Goal: Check status: Check status

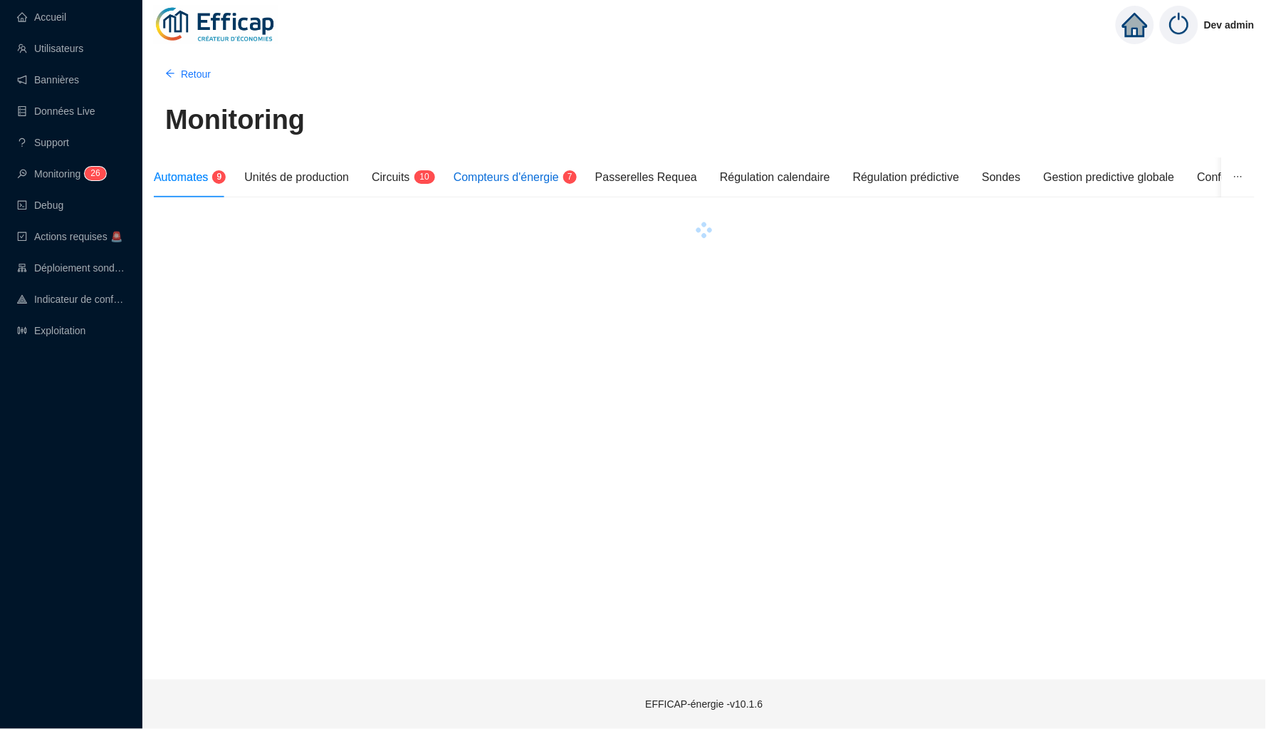
click at [556, 174] on span "Compteurs d'énergie" at bounding box center [506, 177] width 105 height 12
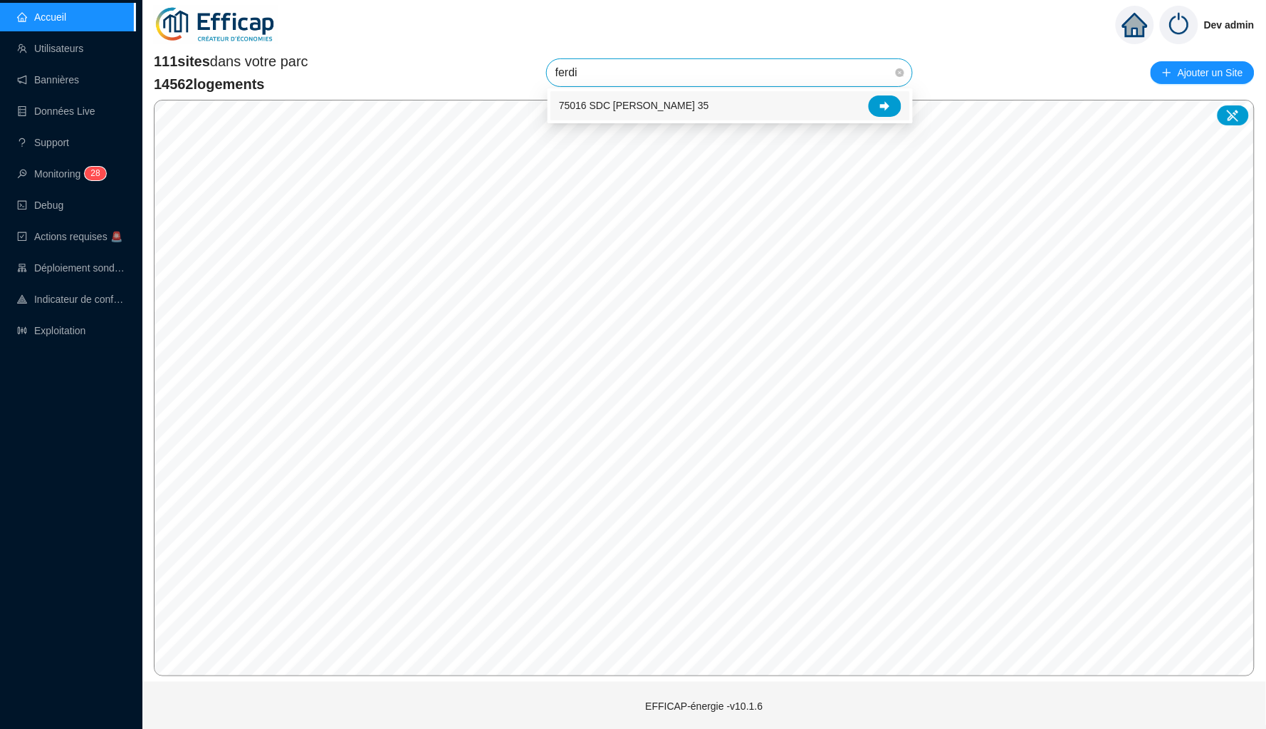
type input "[PERSON_NAME]"
click at [894, 101] on div at bounding box center [885, 105] width 33 height 21
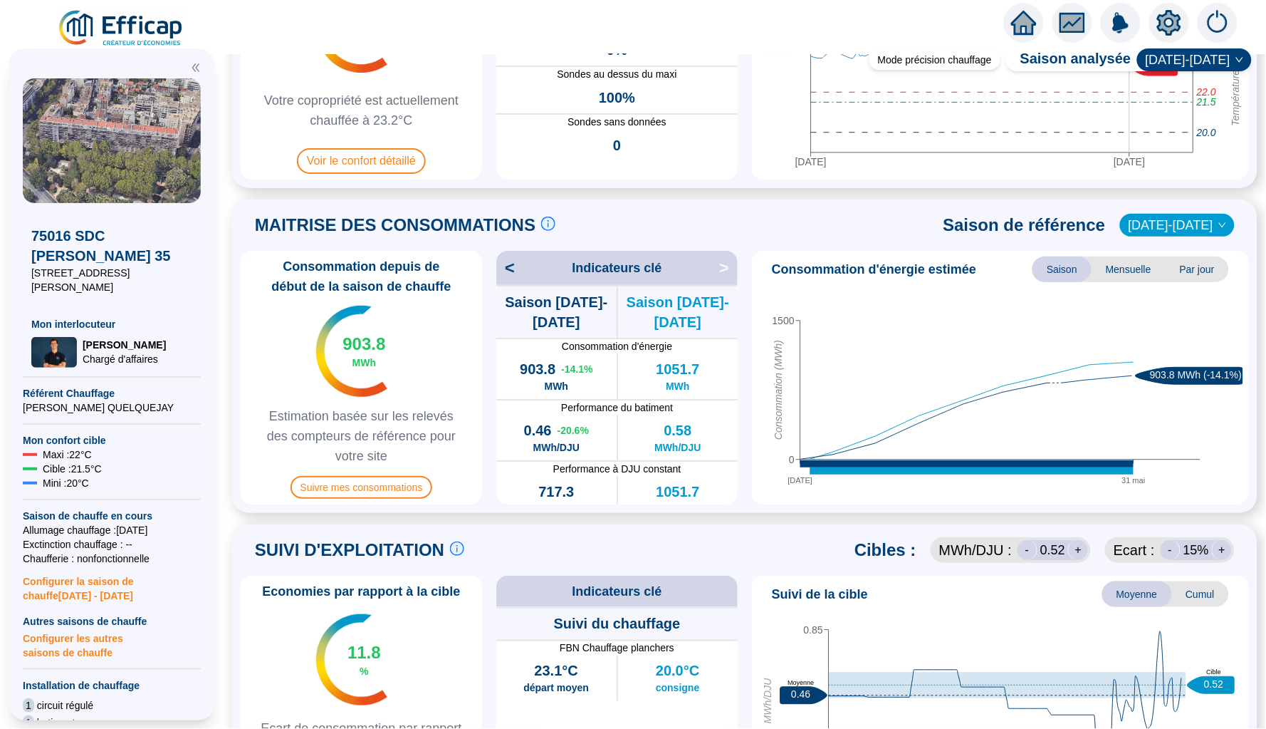
scroll to position [186, 0]
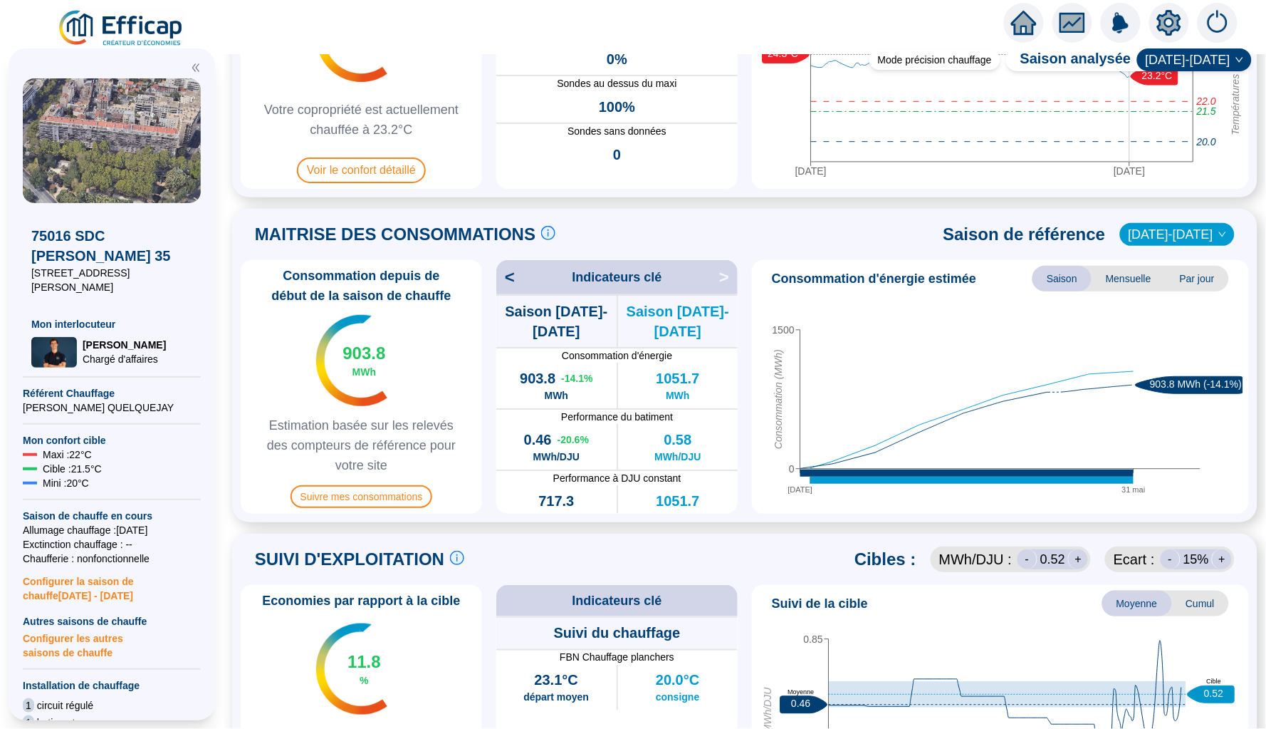
click at [1204, 231] on span "[DATE]-[DATE]" at bounding box center [1178, 234] width 98 height 21
click at [1187, 261] on div "[DATE]-[DATE]" at bounding box center [1188, 262] width 72 height 15
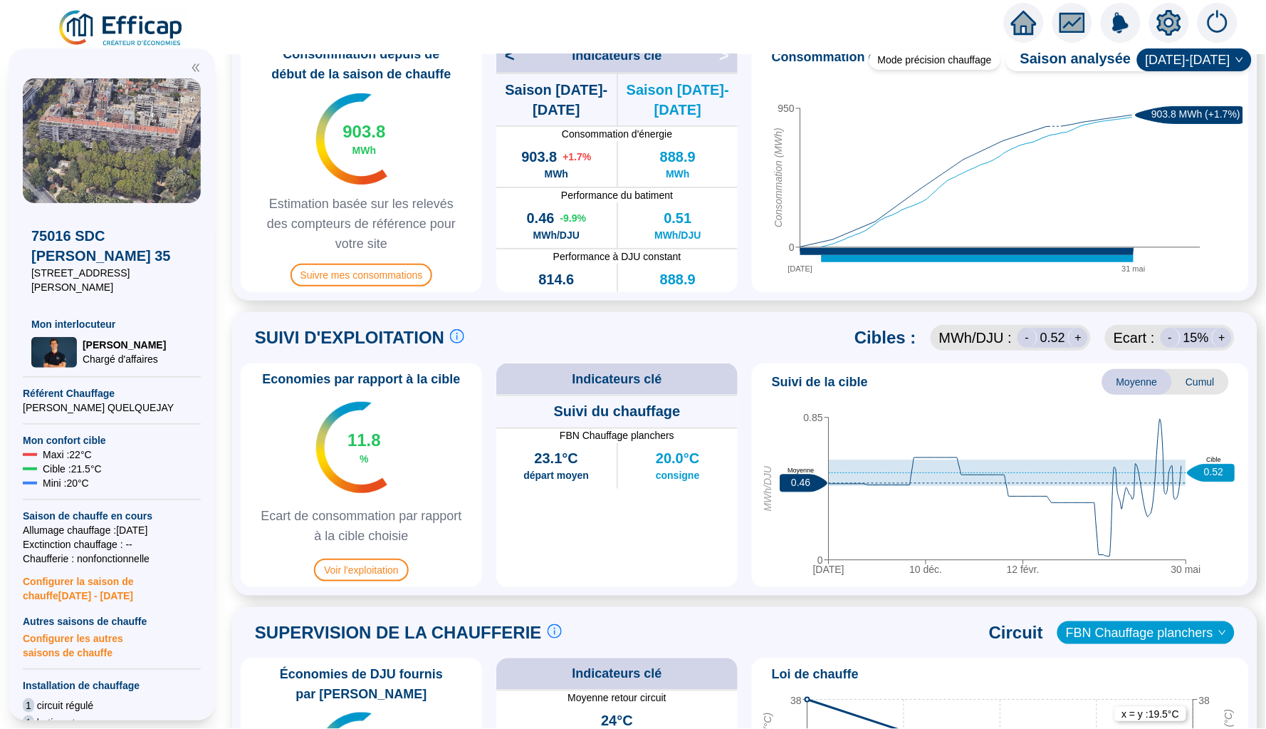
scroll to position [328, 0]
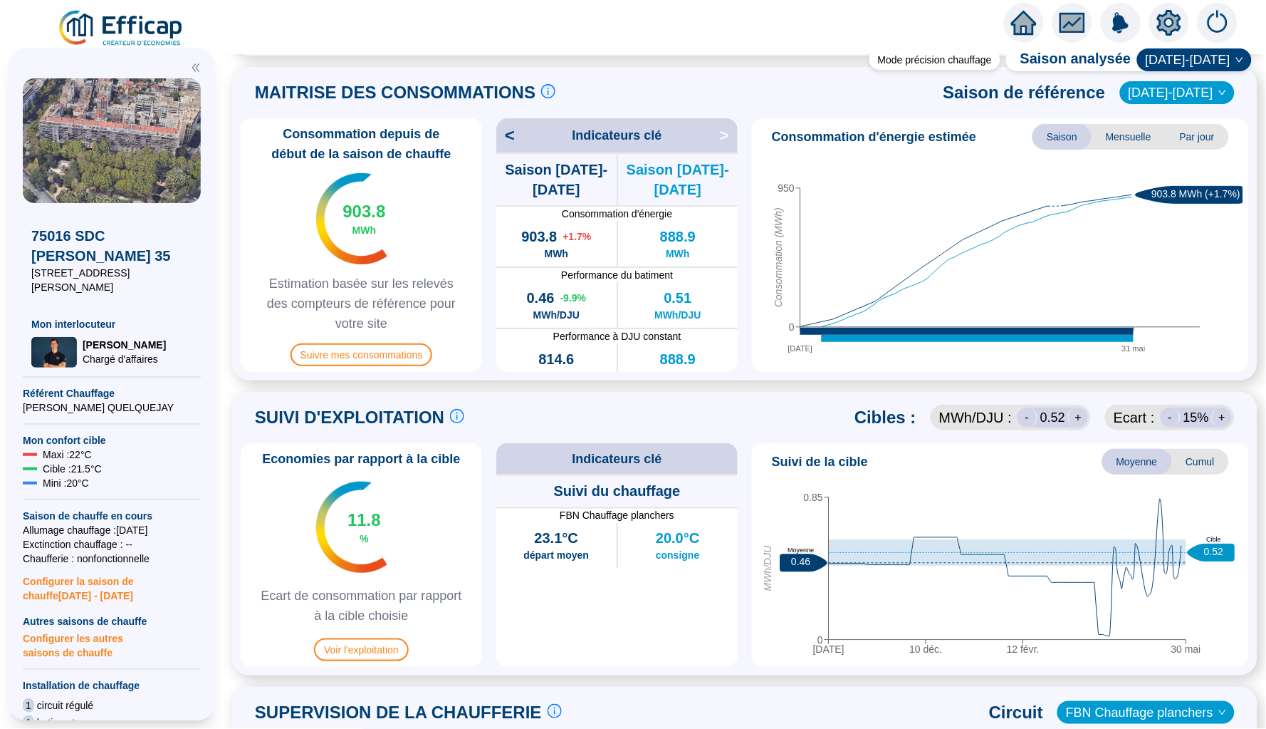
click at [538, 298] on span "0.46" at bounding box center [540, 298] width 28 height 20
click at [1179, 95] on span "[DATE]-[DATE]" at bounding box center [1178, 92] width 98 height 21
click at [1166, 139] on div "[DATE]-[DATE]" at bounding box center [1186, 144] width 75 height 15
click at [1213, 98] on span "[DATE]-[DATE]" at bounding box center [1178, 92] width 98 height 21
click at [1178, 165] on div "[DATE]-[DATE]" at bounding box center [1186, 167] width 74 height 15
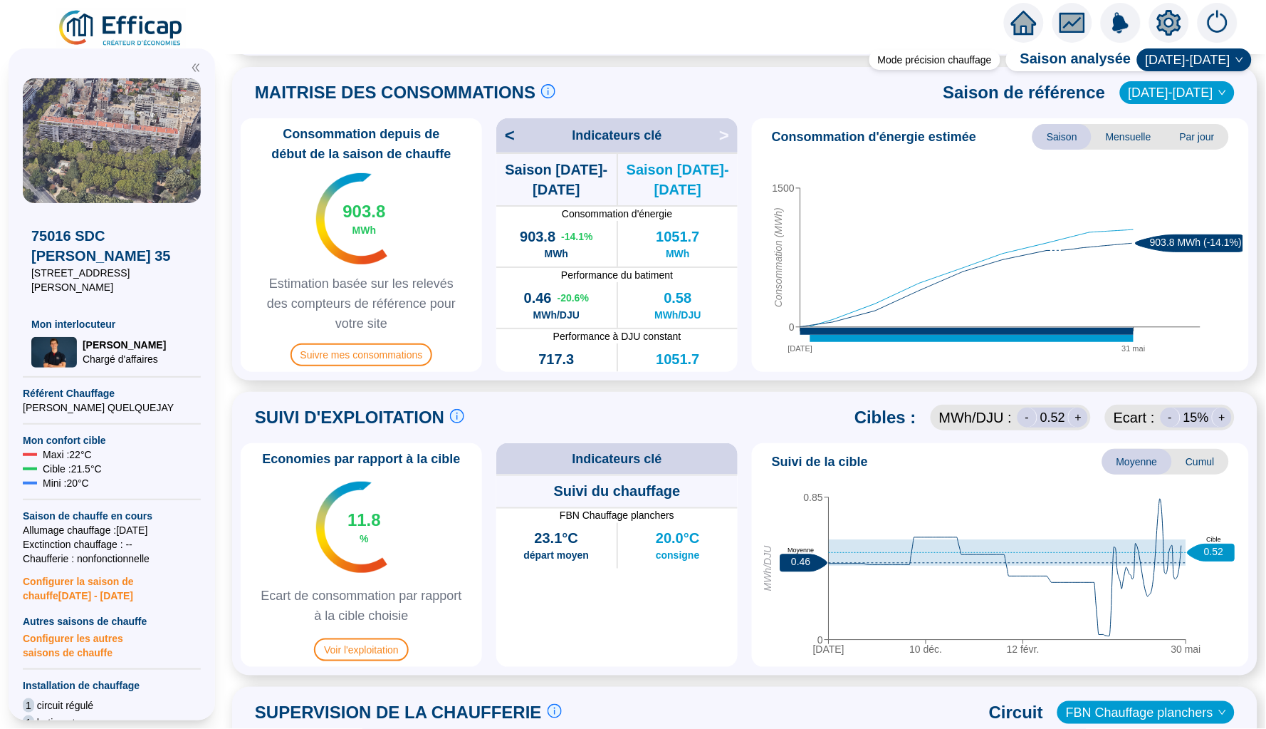
click at [1181, 96] on span "[DATE]-[DATE]" at bounding box center [1178, 92] width 98 height 21
click at [1181, 115] on div "[DATE]-[DATE]" at bounding box center [1188, 121] width 72 height 15
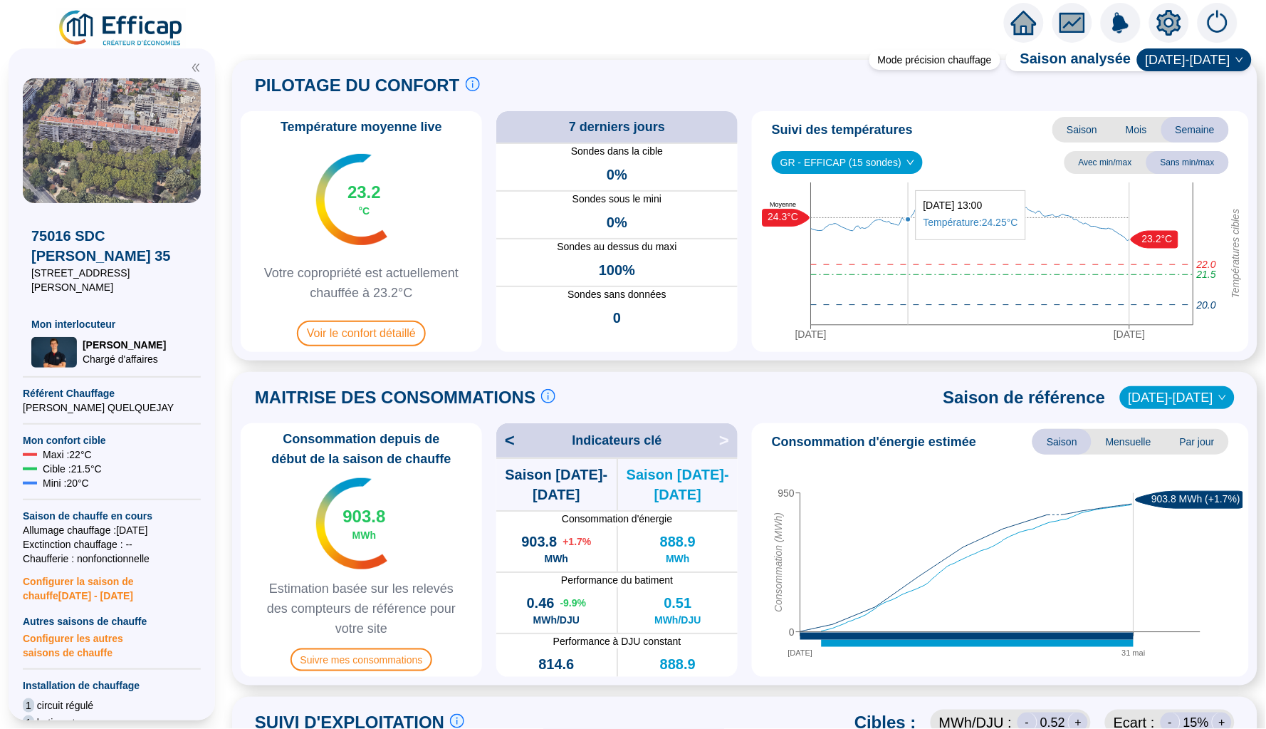
scroll to position [14, 0]
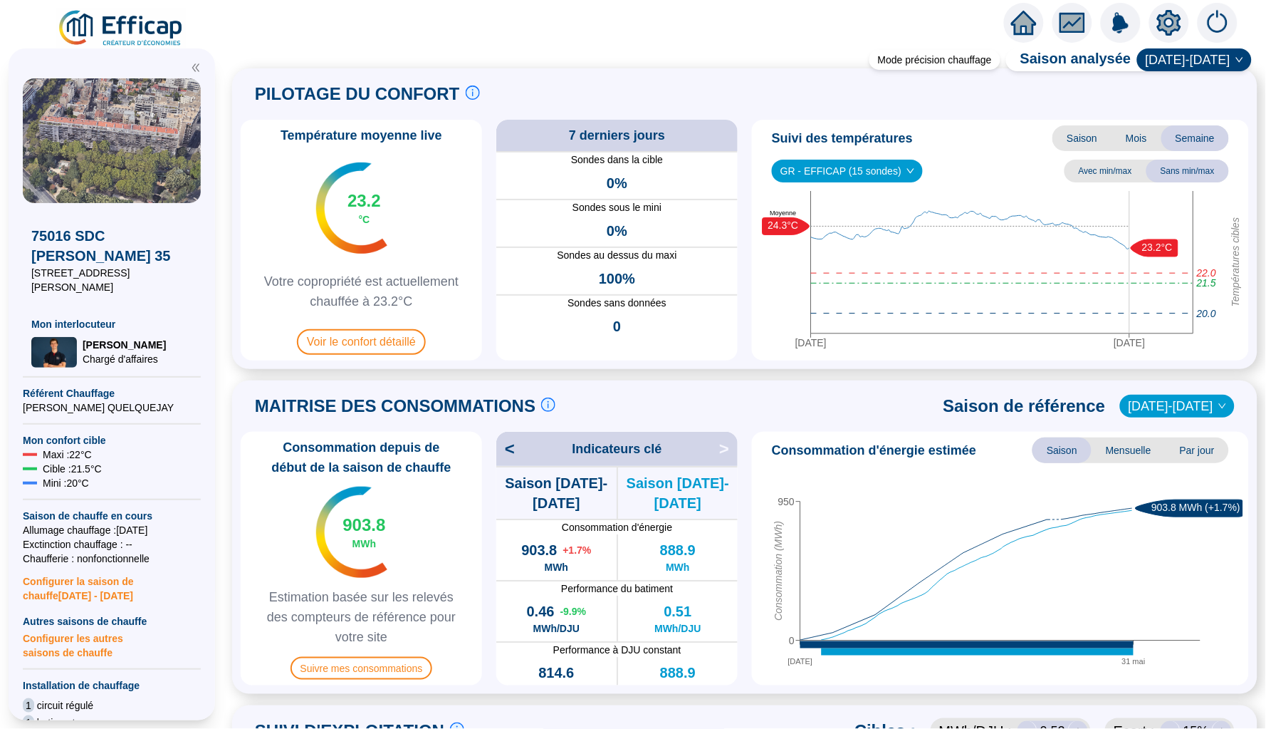
click at [1231, 58] on span "[DATE]-[DATE]" at bounding box center [1195, 59] width 98 height 21
click at [1048, 98] on div "PILOTAGE DU CONFORT Le pilotage du confort est fondamental pour le confort de t…" at bounding box center [745, 94] width 1008 height 34
click at [1080, 125] on span "Saison" at bounding box center [1082, 138] width 59 height 26
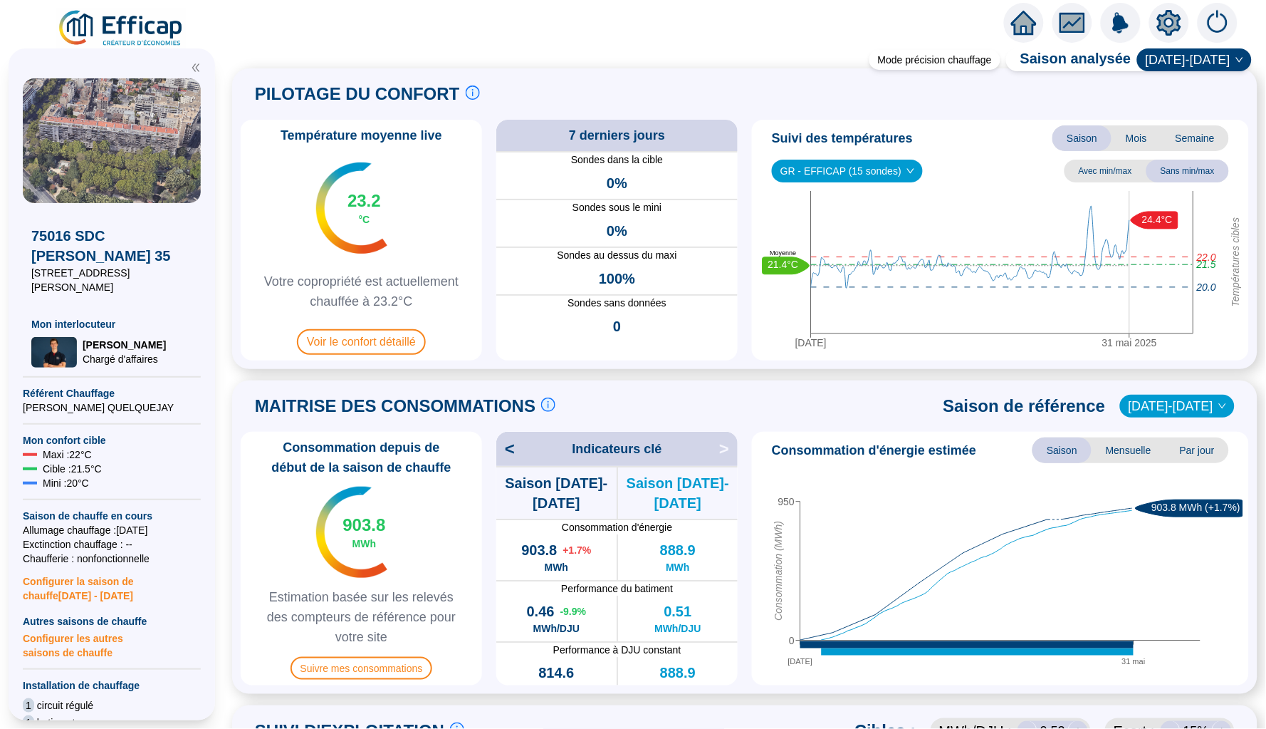
click at [1199, 68] on span "[DATE]-[DATE]" at bounding box center [1195, 59] width 98 height 21
click at [1207, 132] on div "[DATE]-[DATE]" at bounding box center [1204, 134] width 75 height 15
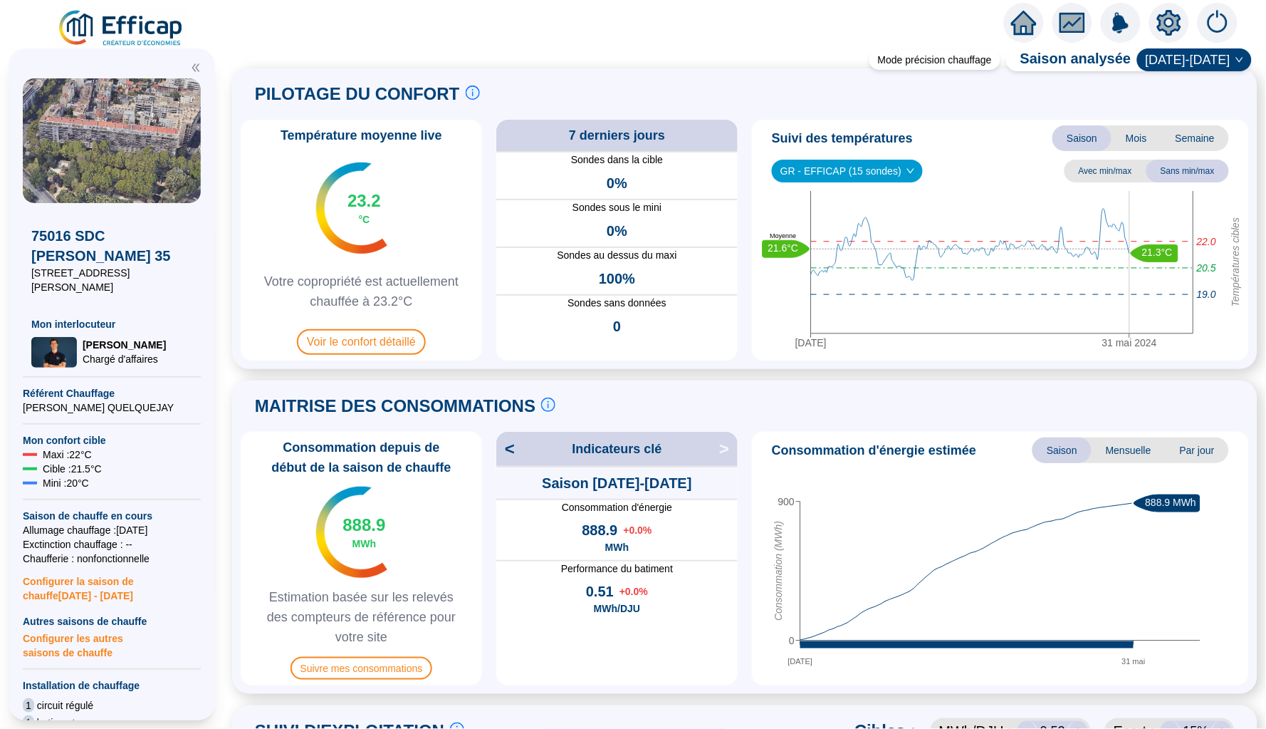
click at [1221, 60] on span "[DATE]-[DATE]" at bounding box center [1195, 59] width 98 height 21
click at [1199, 152] on div "[DATE]-[DATE]" at bounding box center [1204, 157] width 75 height 15
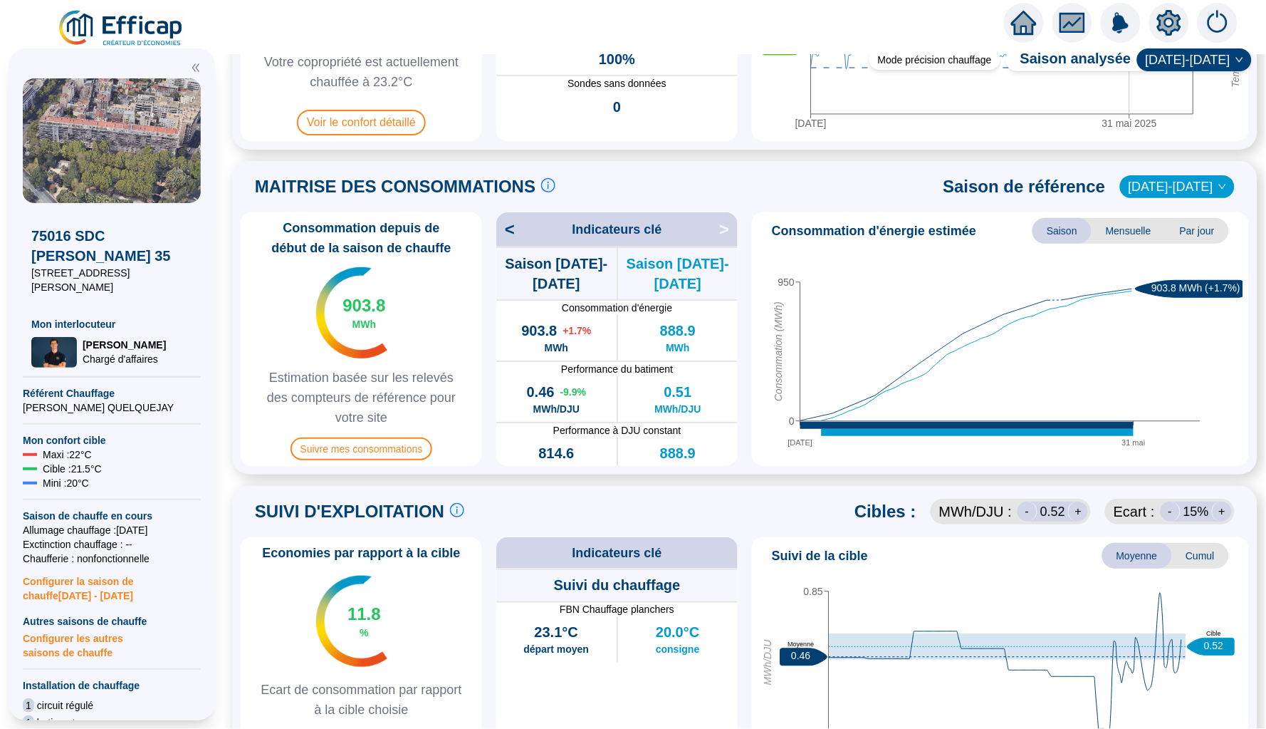
scroll to position [226, 0]
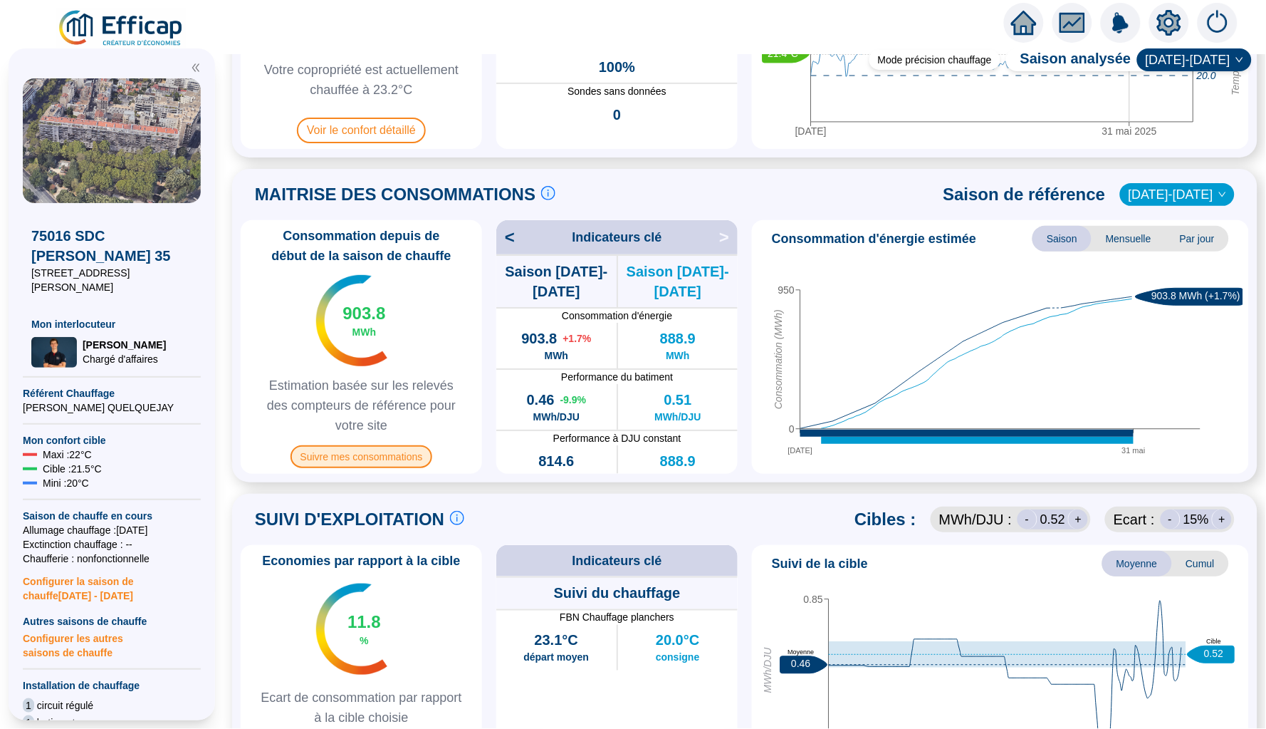
click at [361, 457] on span "Suivre mes consommations" at bounding box center [362, 456] width 142 height 23
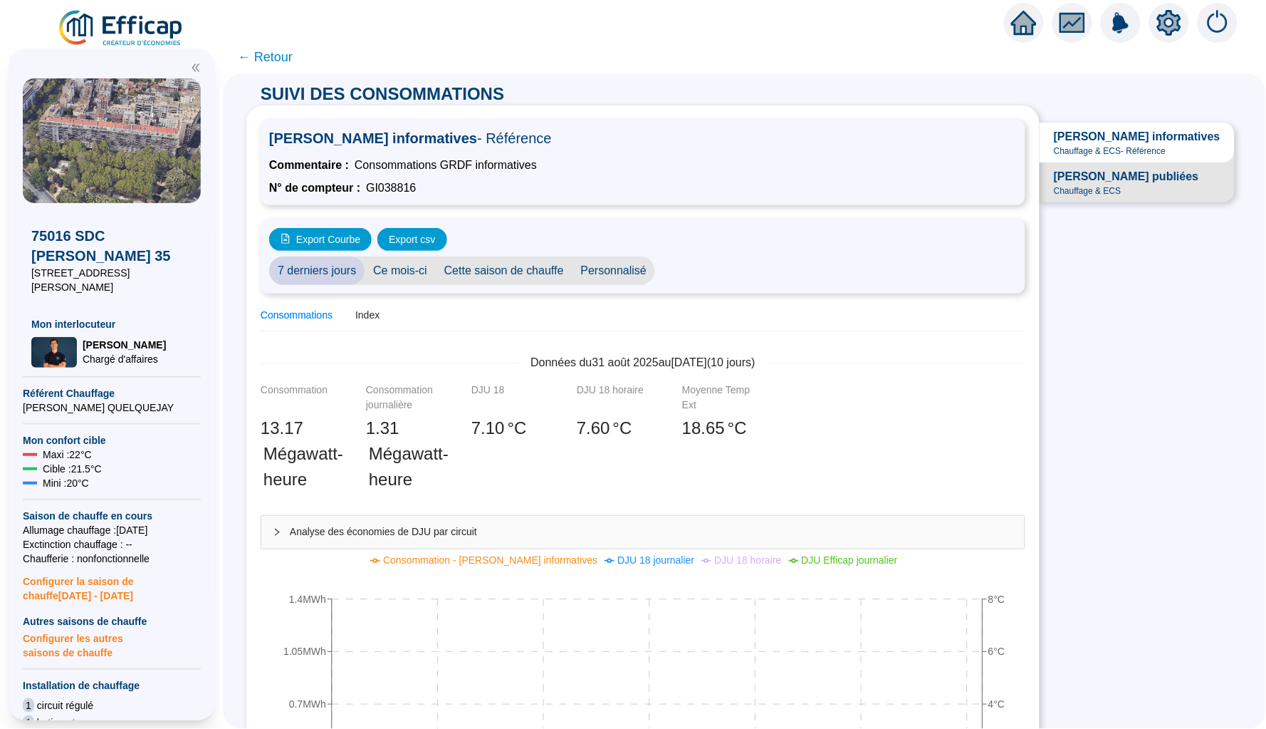
click at [500, 265] on span "Cette saison de chauffe" at bounding box center [504, 270] width 137 height 28
